Goal: Obtain resource: Obtain resource

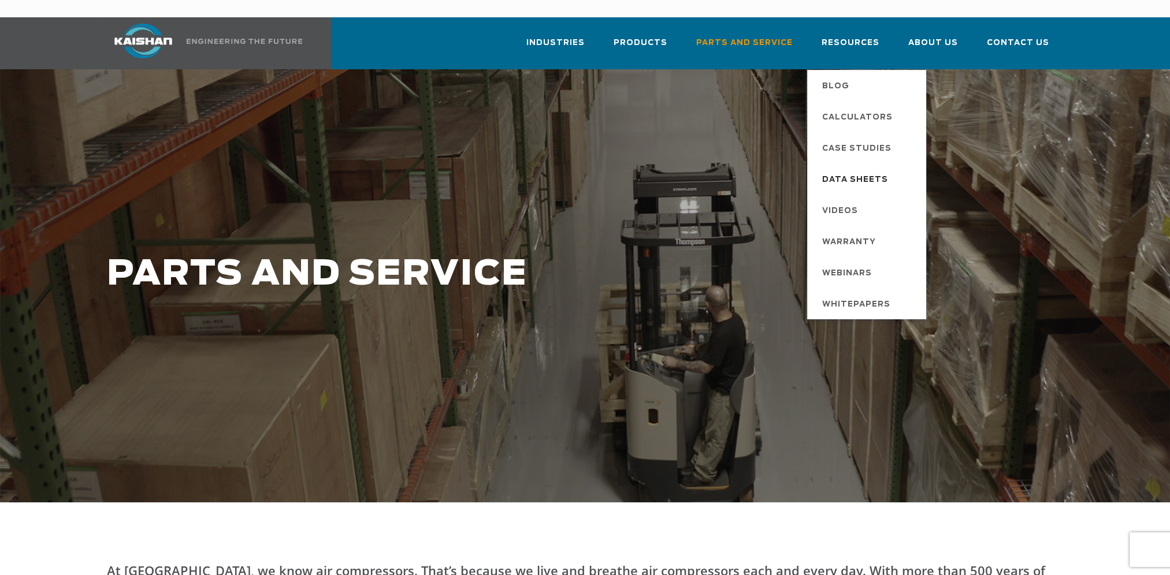
click at [878, 170] on span "Data Sheets" at bounding box center [855, 180] width 66 height 20
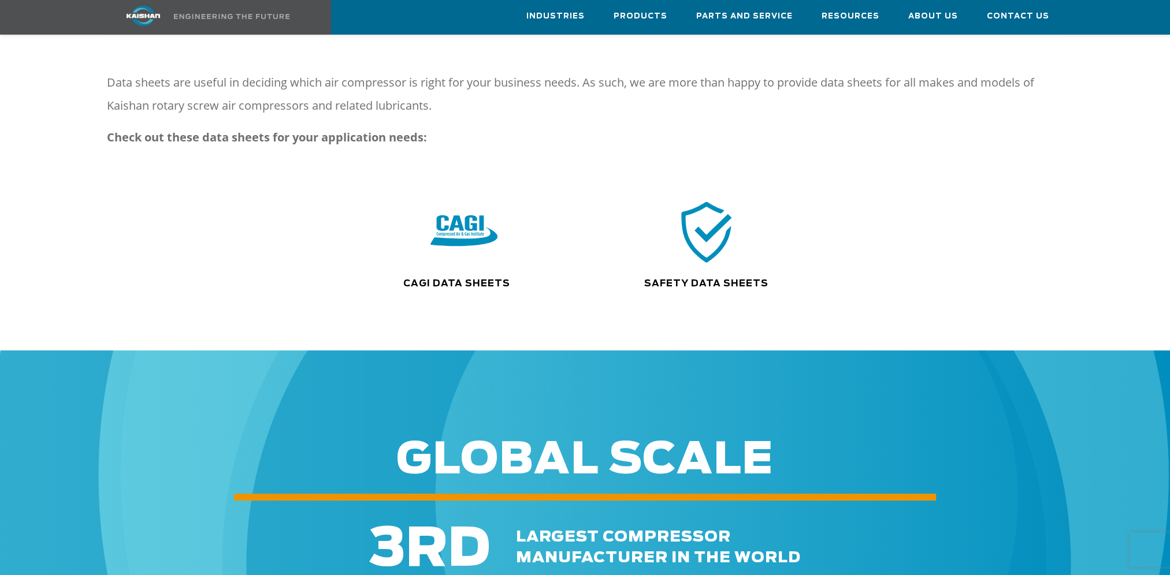
scroll to position [135, 0]
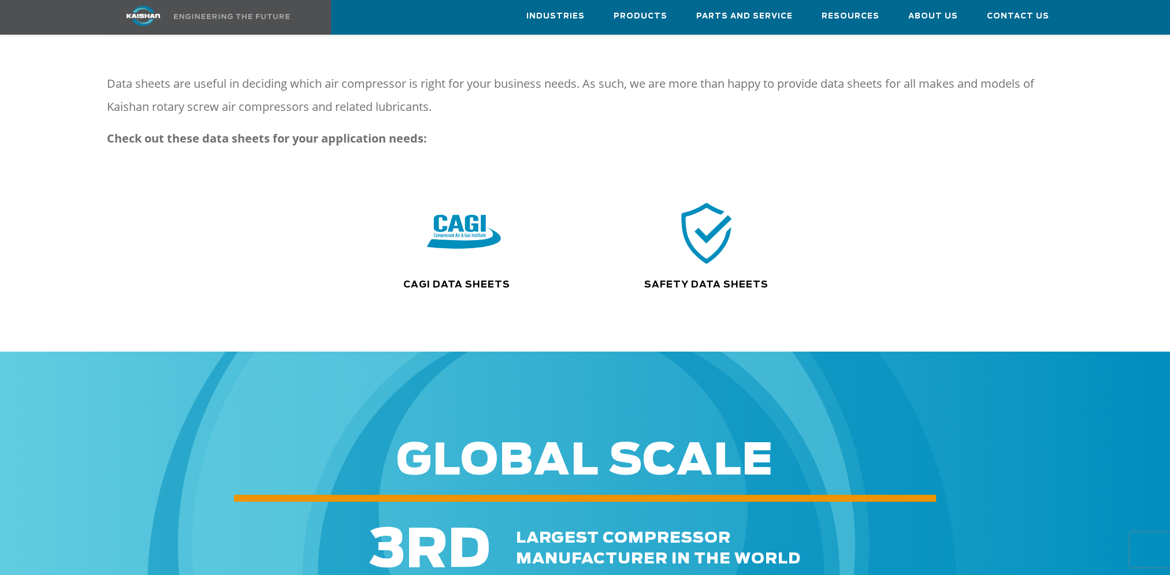
click at [476, 223] on img at bounding box center [464, 233] width 74 height 75
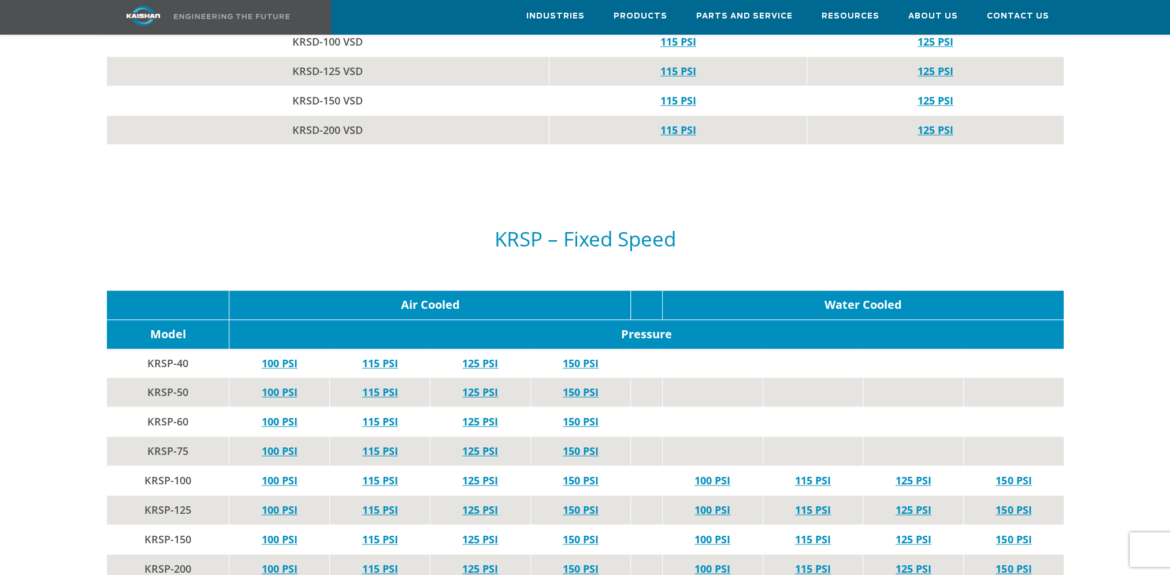
scroll to position [1618, 0]
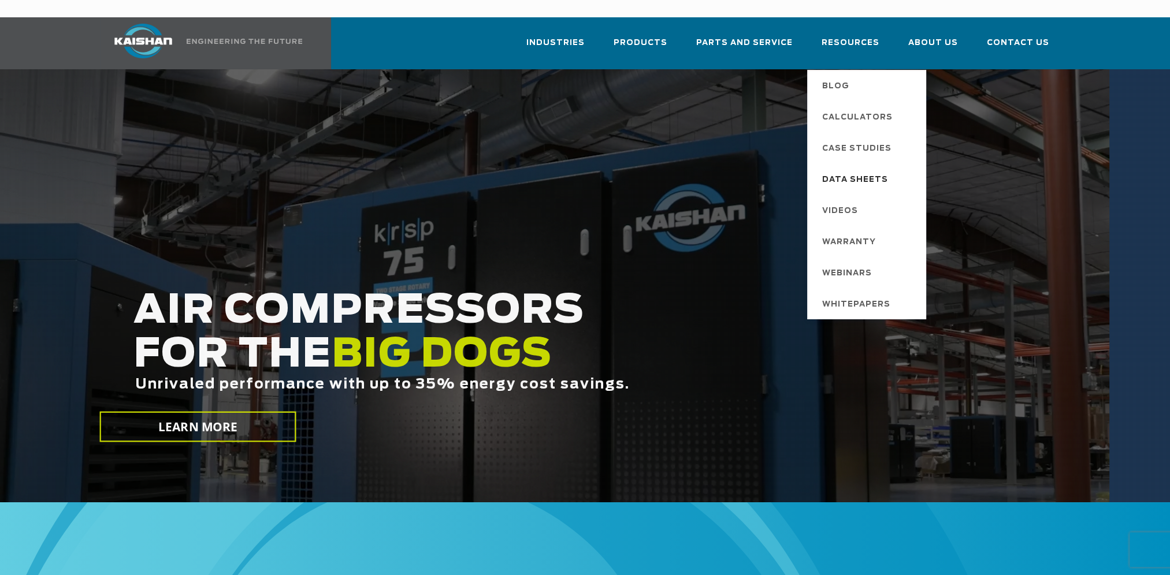
click at [858, 170] on span "Data Sheets" at bounding box center [855, 180] width 66 height 20
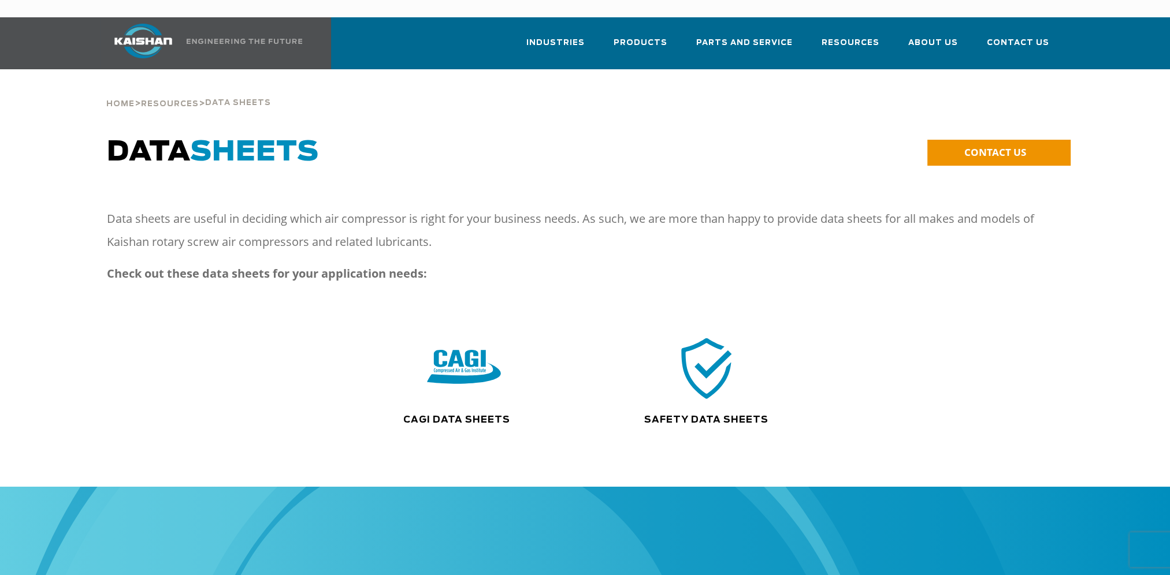
click at [440, 340] on img at bounding box center [464, 368] width 74 height 75
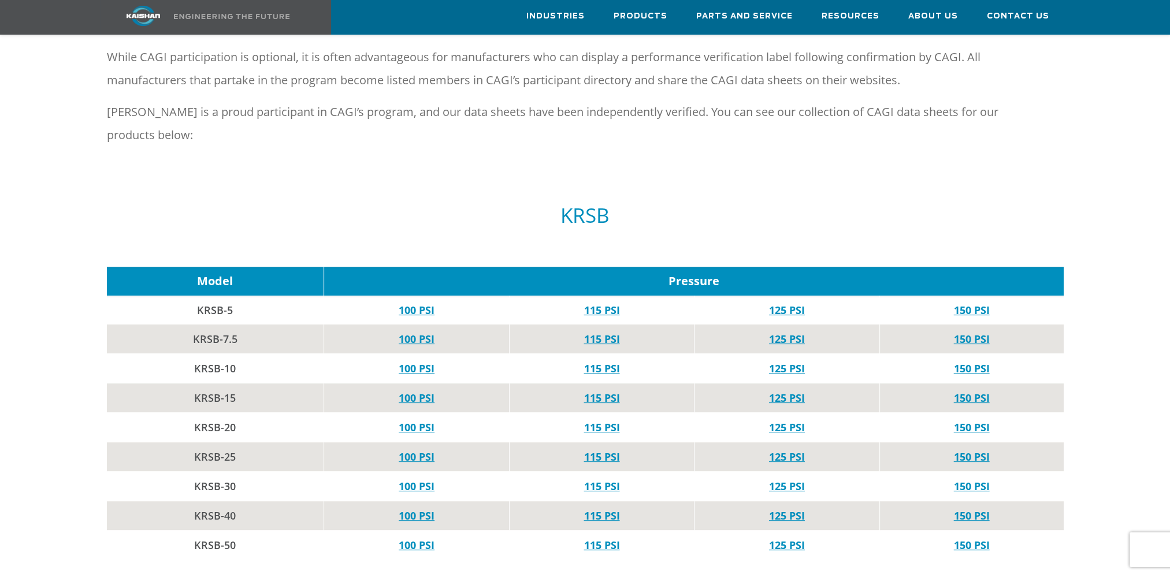
scroll to position [520, 0]
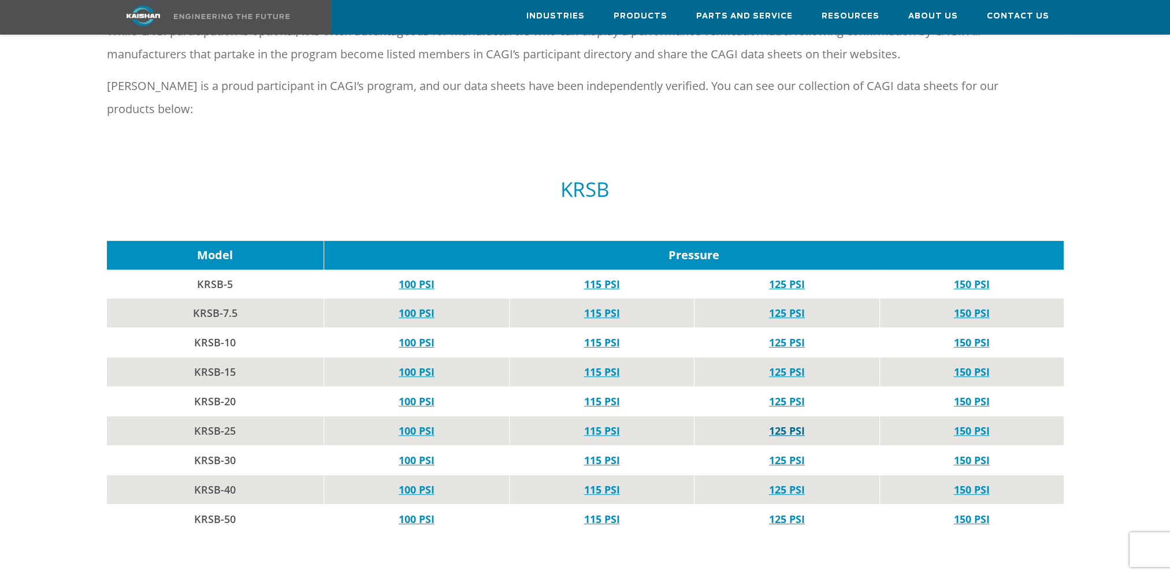
click at [797, 424] on link "125 PSI" at bounding box center [787, 431] width 36 height 14
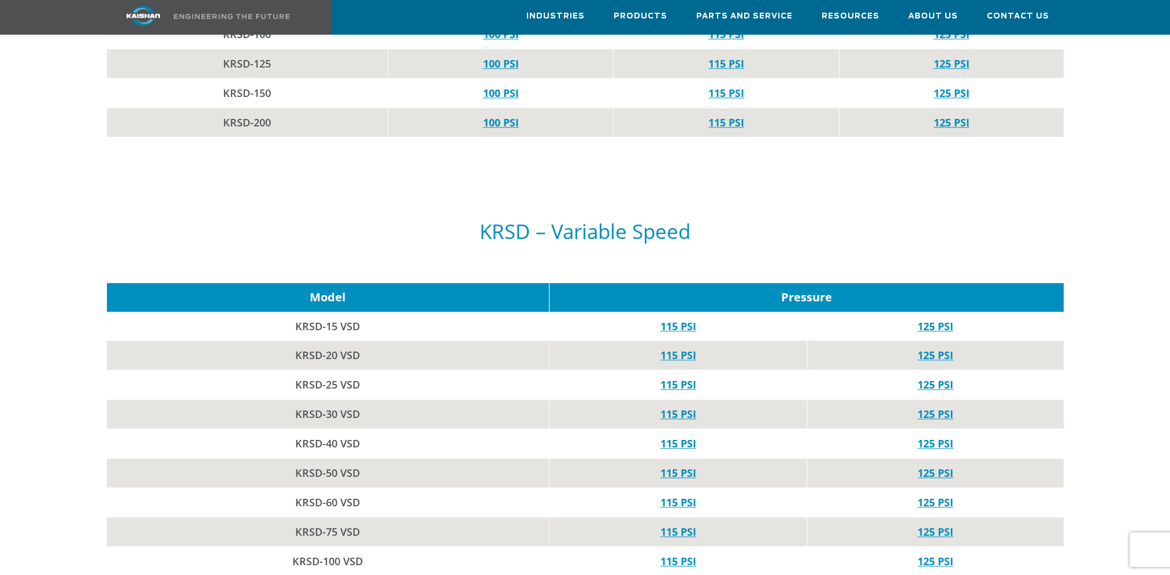
scroll to position [1155, 0]
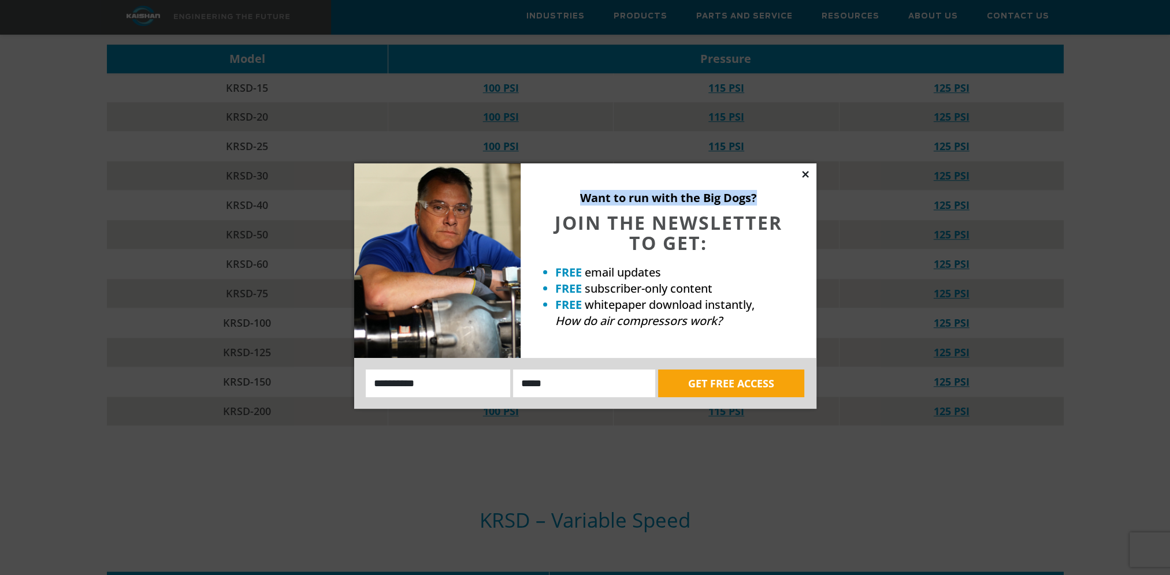
click at [801, 171] on div "Want to run with the Big Dogs? JOIN THE NEWSLETTER TO GET: FREE email updates F…" at bounding box center [585, 286] width 462 height 246
click at [802, 172] on icon at bounding box center [805, 174] width 10 height 10
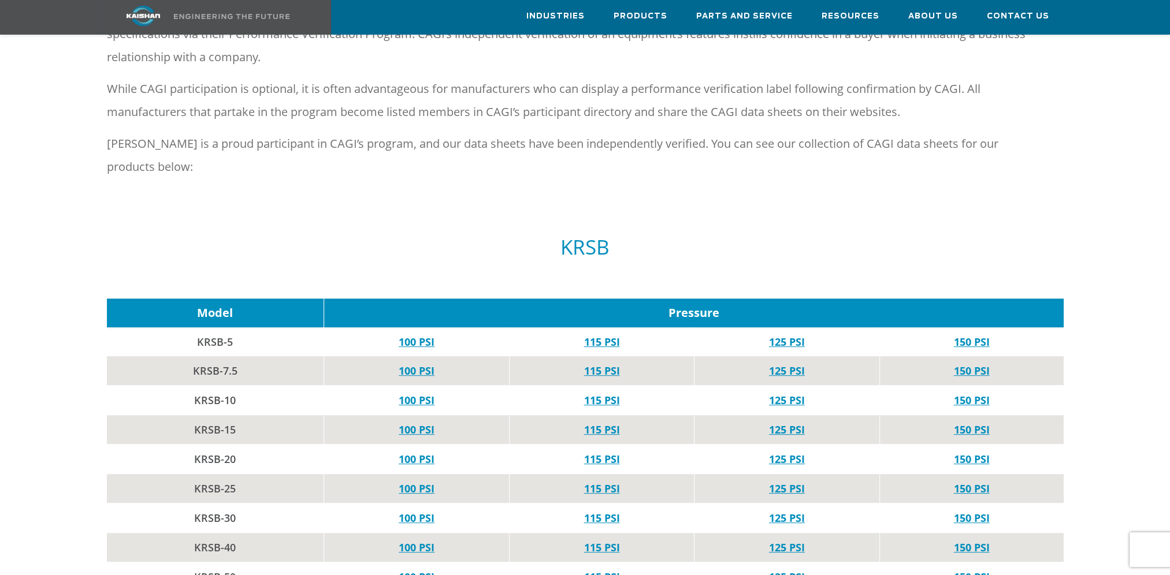
scroll to position [751, 0]
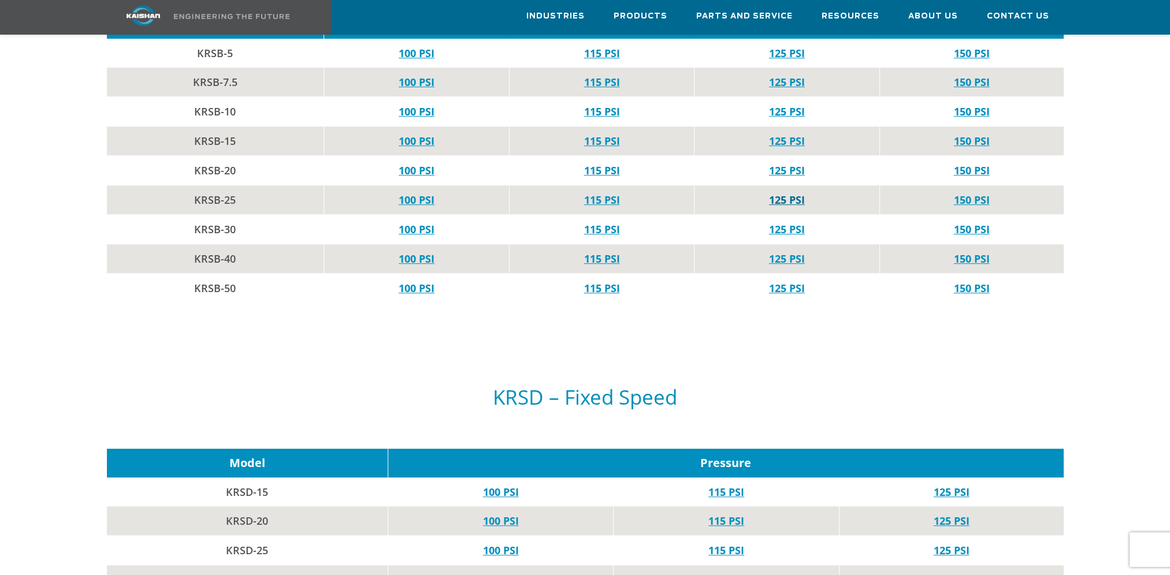
click at [803, 193] on link "125 PSI" at bounding box center [787, 200] width 36 height 14
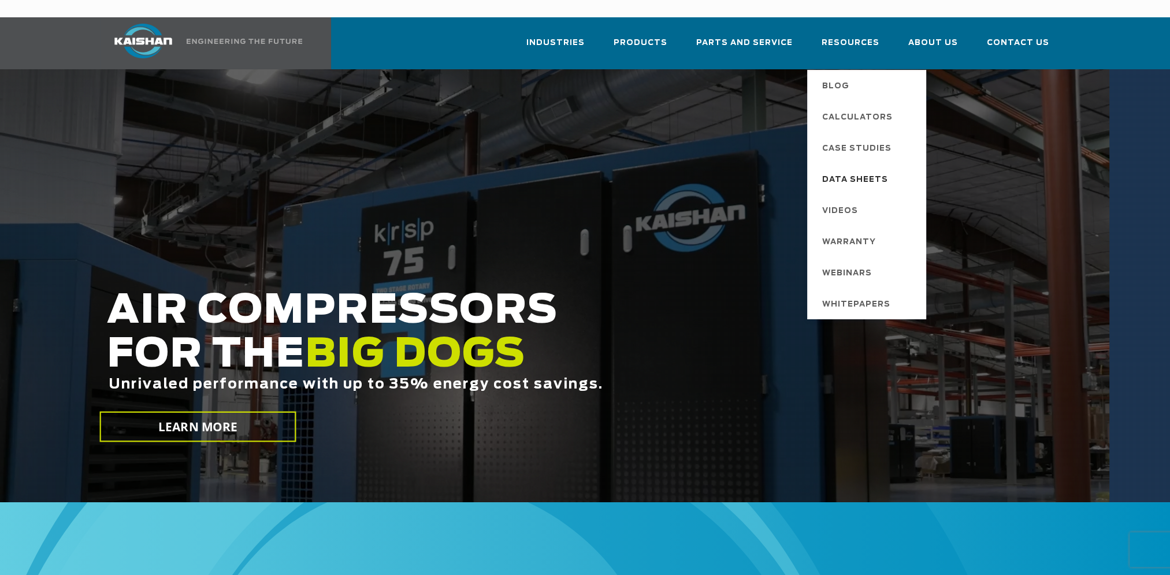
click at [867, 170] on span "Data Sheets" at bounding box center [855, 180] width 66 height 20
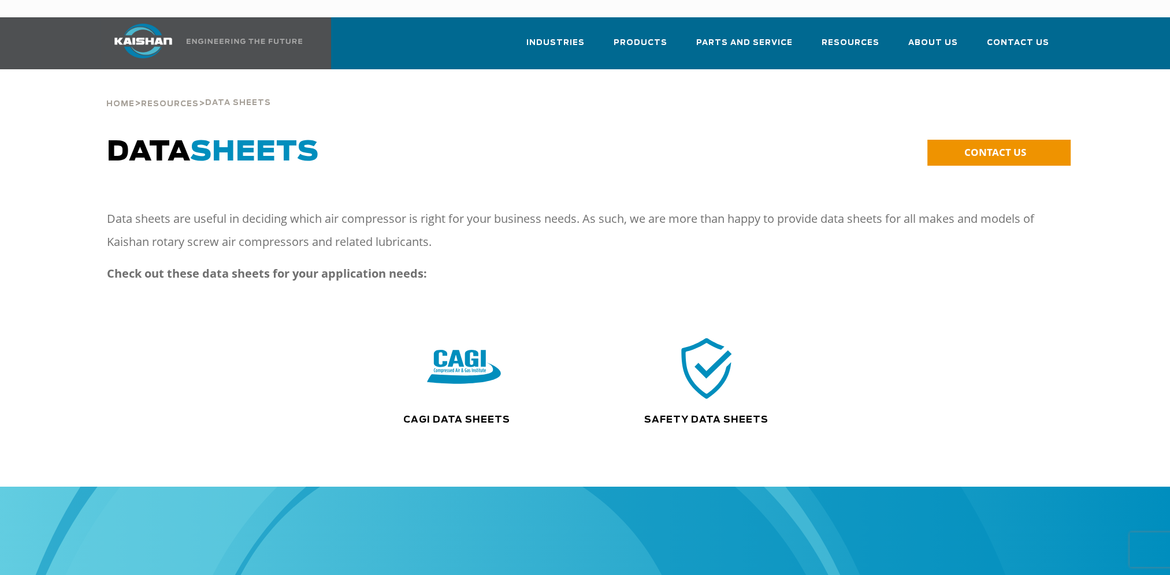
click at [466, 339] on img at bounding box center [464, 368] width 74 height 75
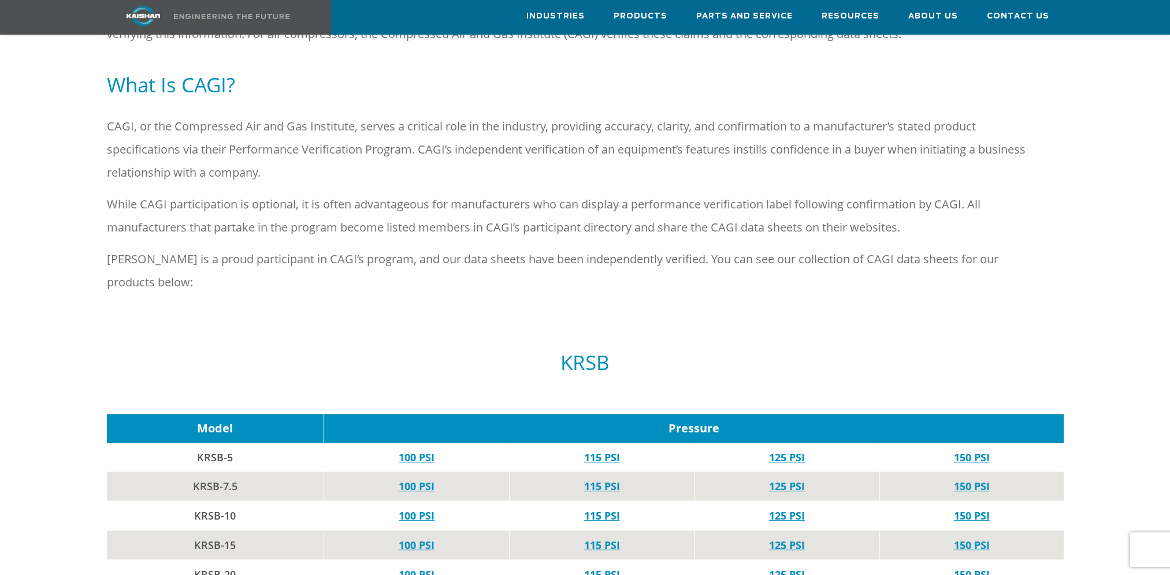
scroll to position [635, 0]
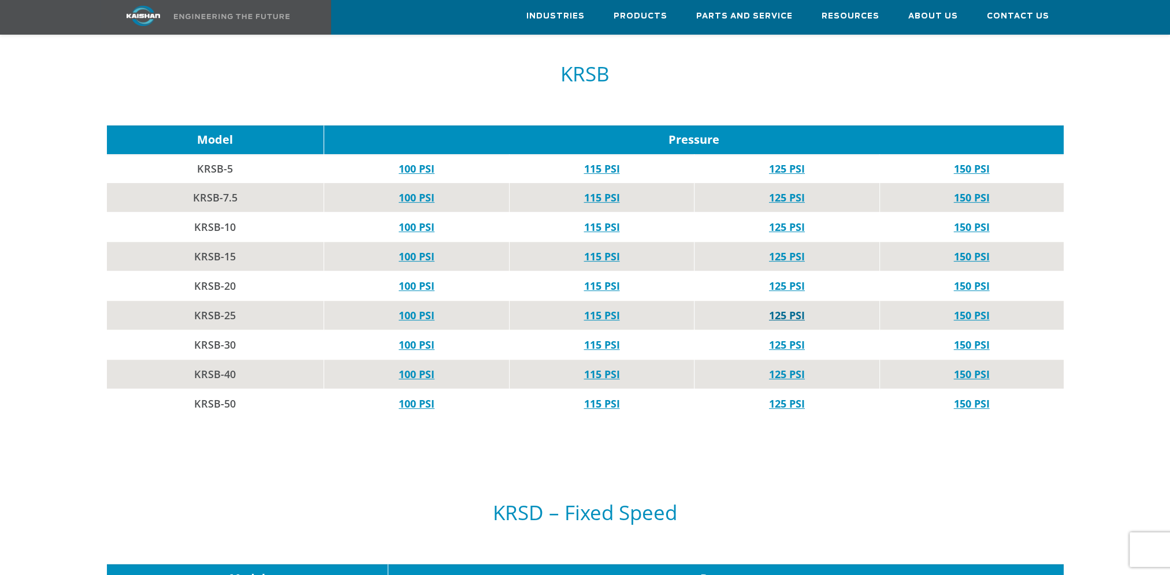
click at [791, 308] on link "125 PSI" at bounding box center [787, 315] width 36 height 14
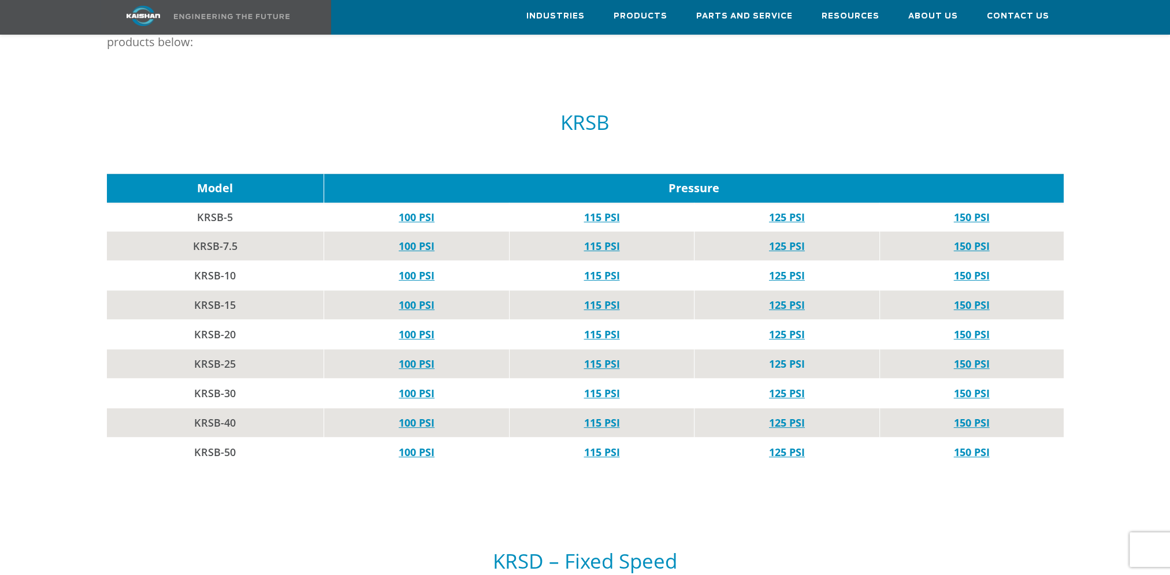
scroll to position [520, 0]
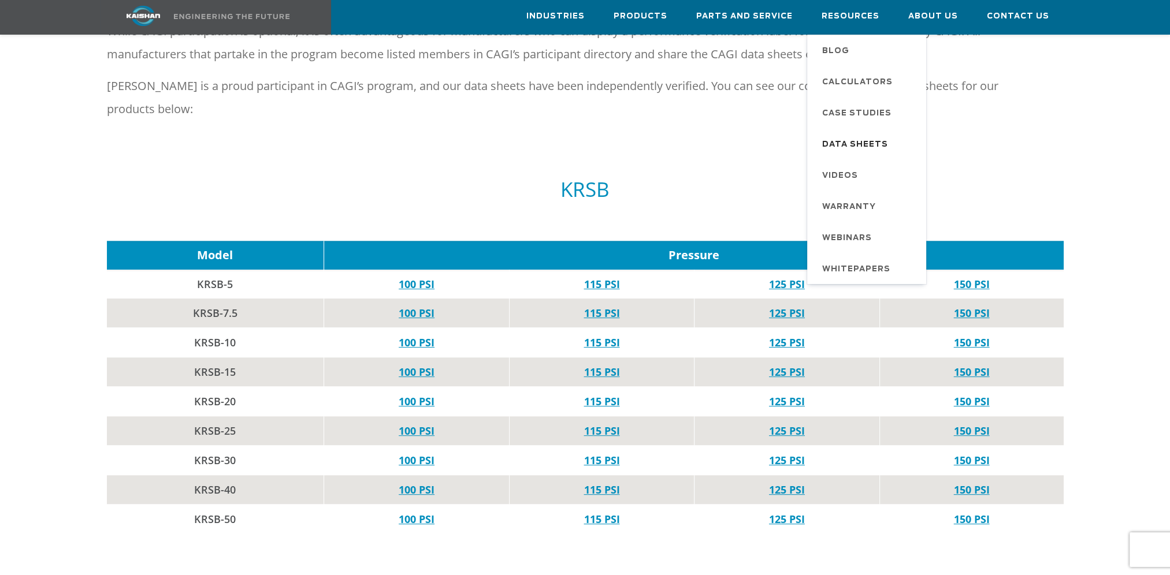
click at [869, 147] on span "Data Sheets" at bounding box center [855, 145] width 66 height 20
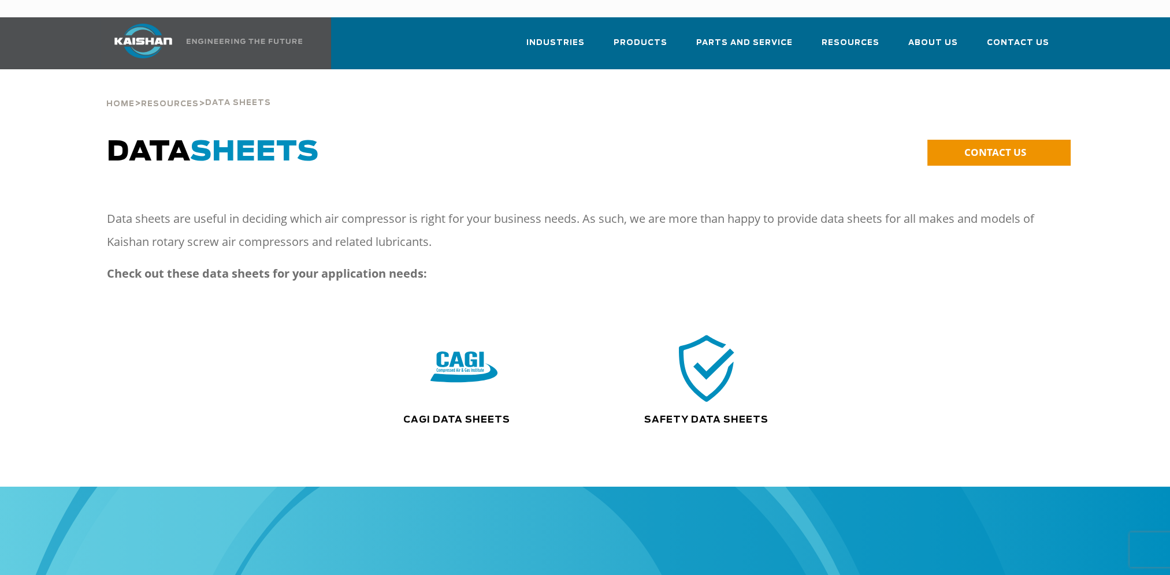
click at [705, 331] on img at bounding box center [707, 368] width 74 height 75
click at [492, 358] on img at bounding box center [464, 368] width 74 height 75
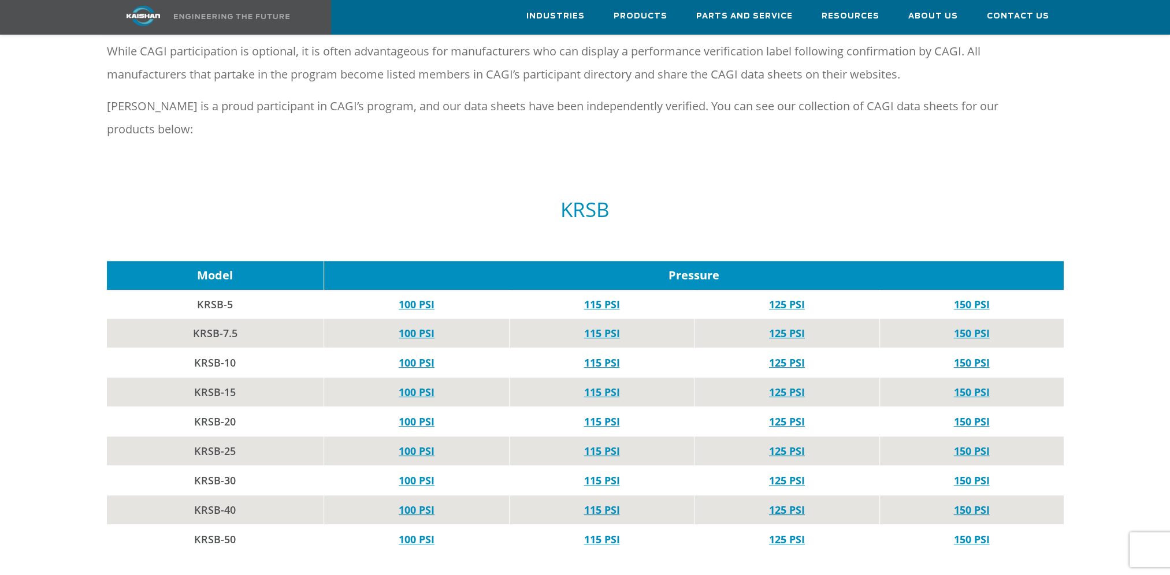
scroll to position [520, 0]
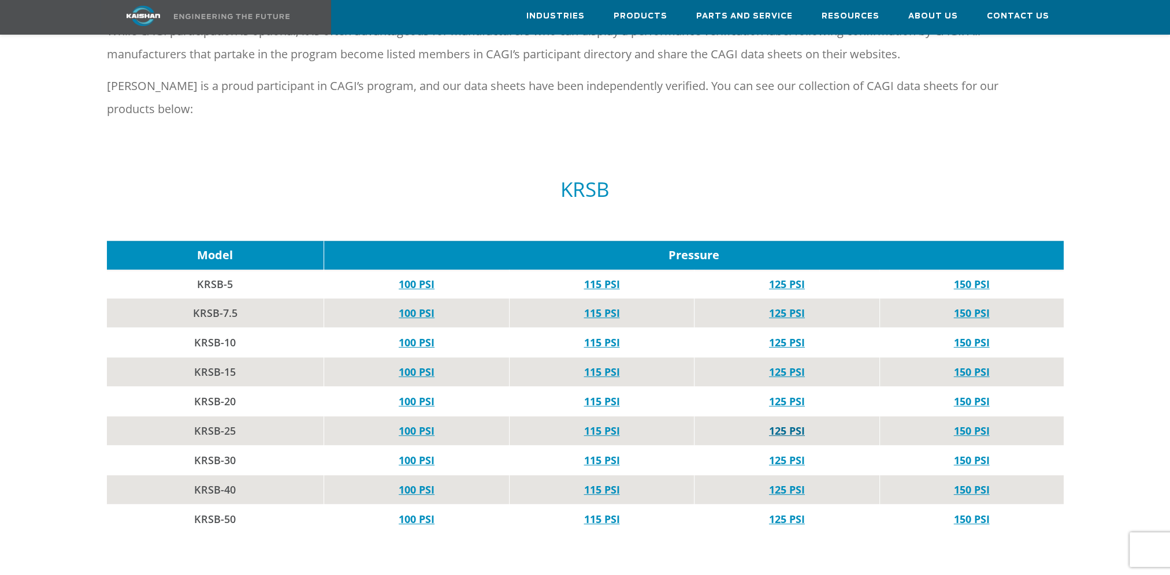
click at [790, 424] on link "125 PSI" at bounding box center [787, 431] width 36 height 14
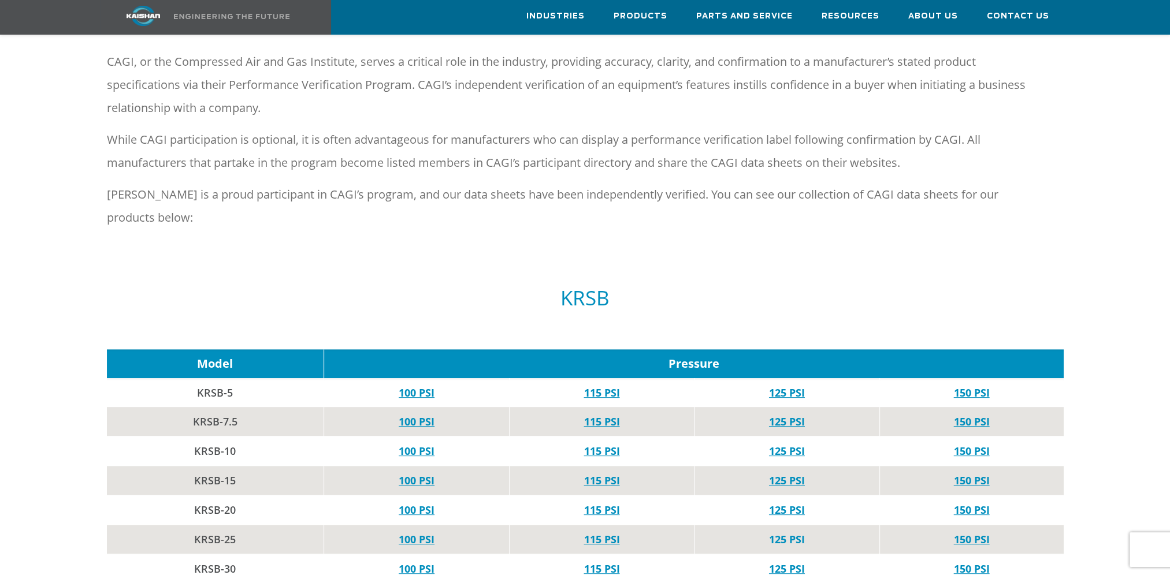
scroll to position [347, 0]
